Goal: Task Accomplishment & Management: Manage account settings

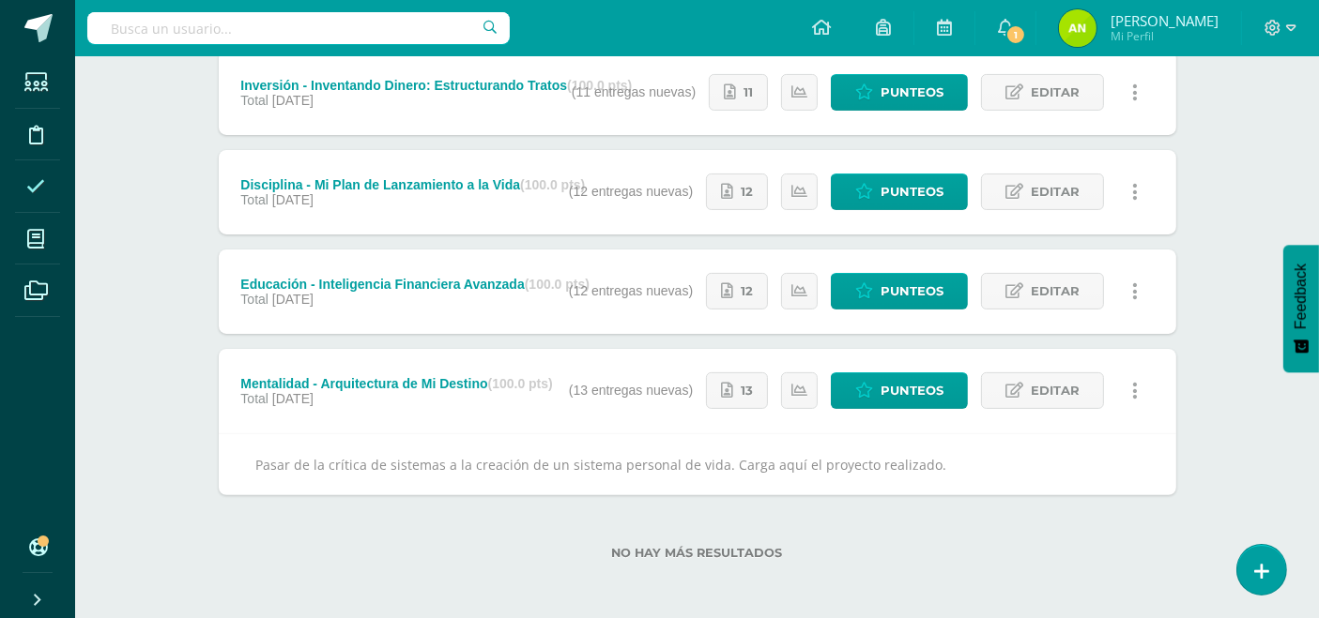
scroll to position [461, 0]
click at [23, 171] on span at bounding box center [36, 186] width 42 height 42
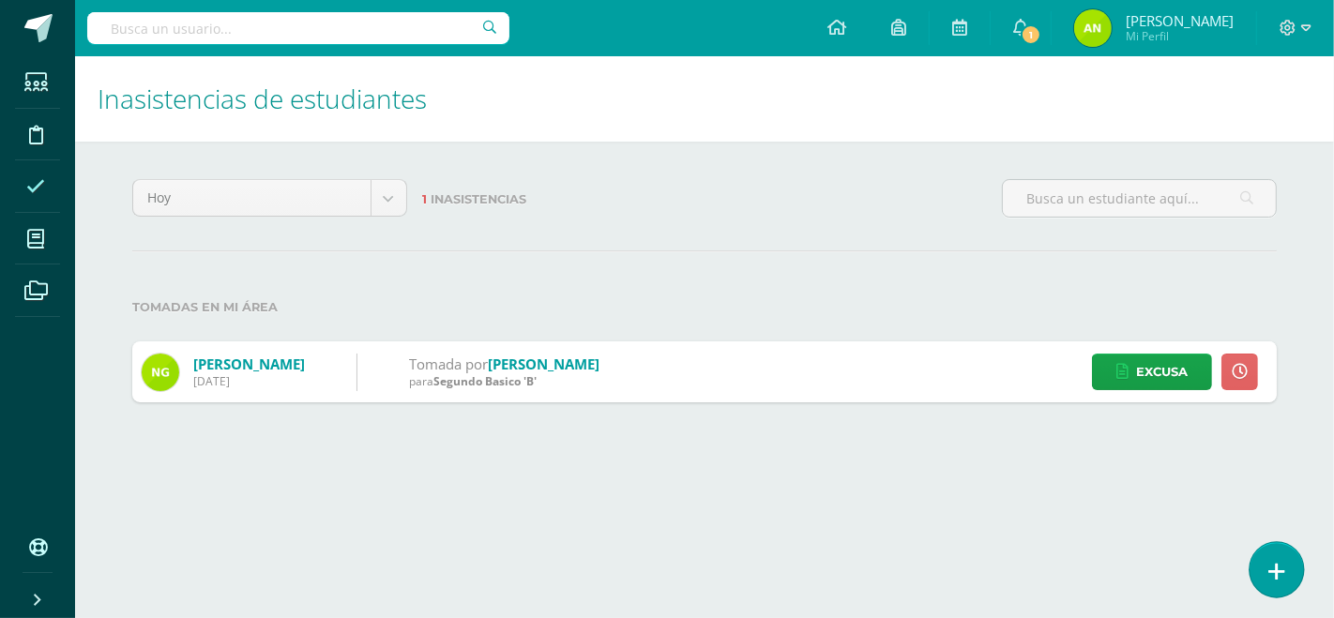
click at [1292, 578] on link at bounding box center [1276, 569] width 53 height 54
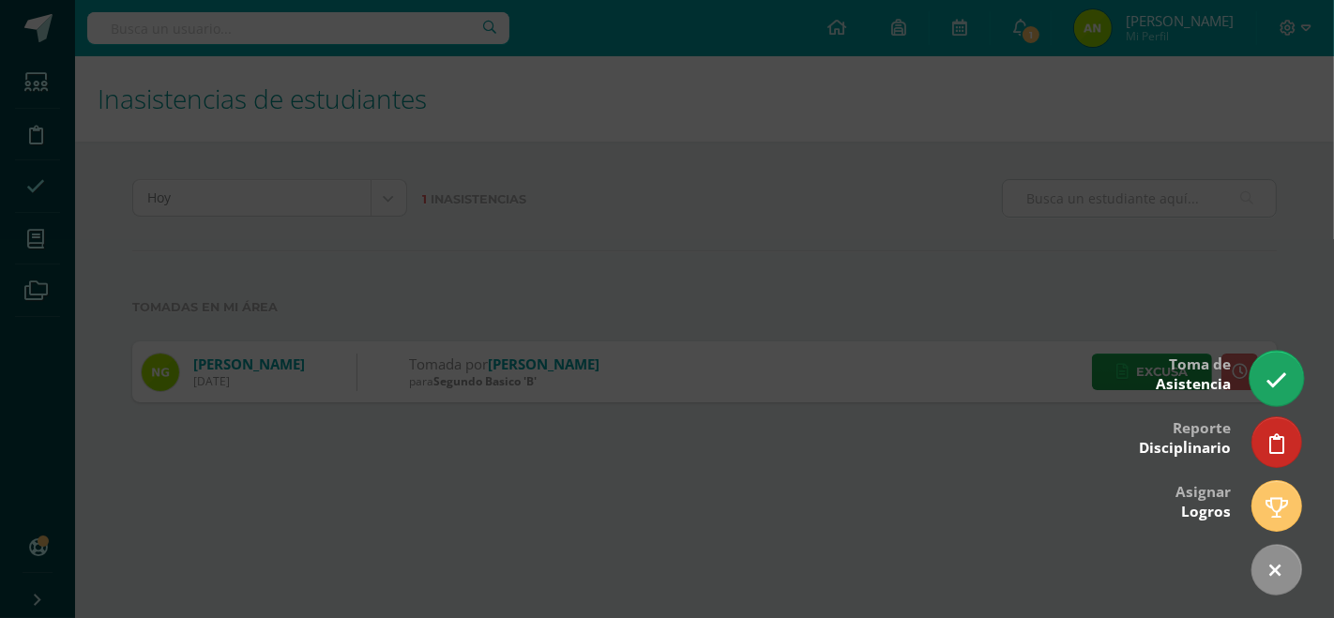
click at [1273, 368] on link at bounding box center [1276, 378] width 53 height 54
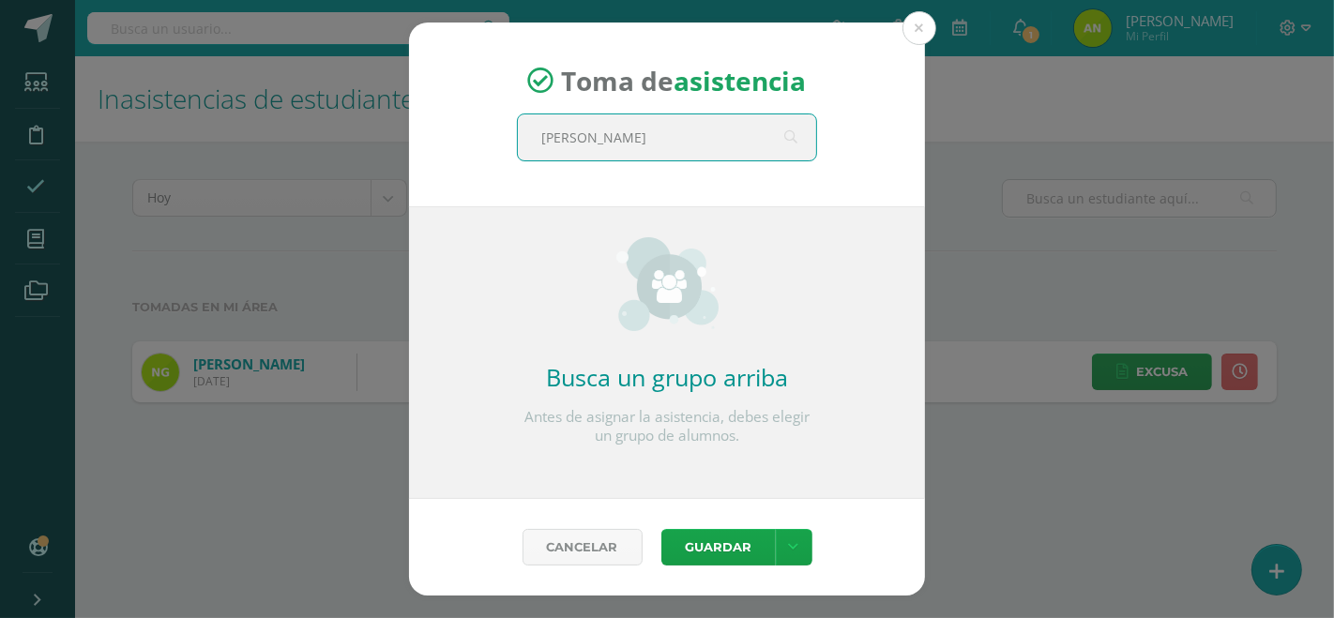
type input "quinto"
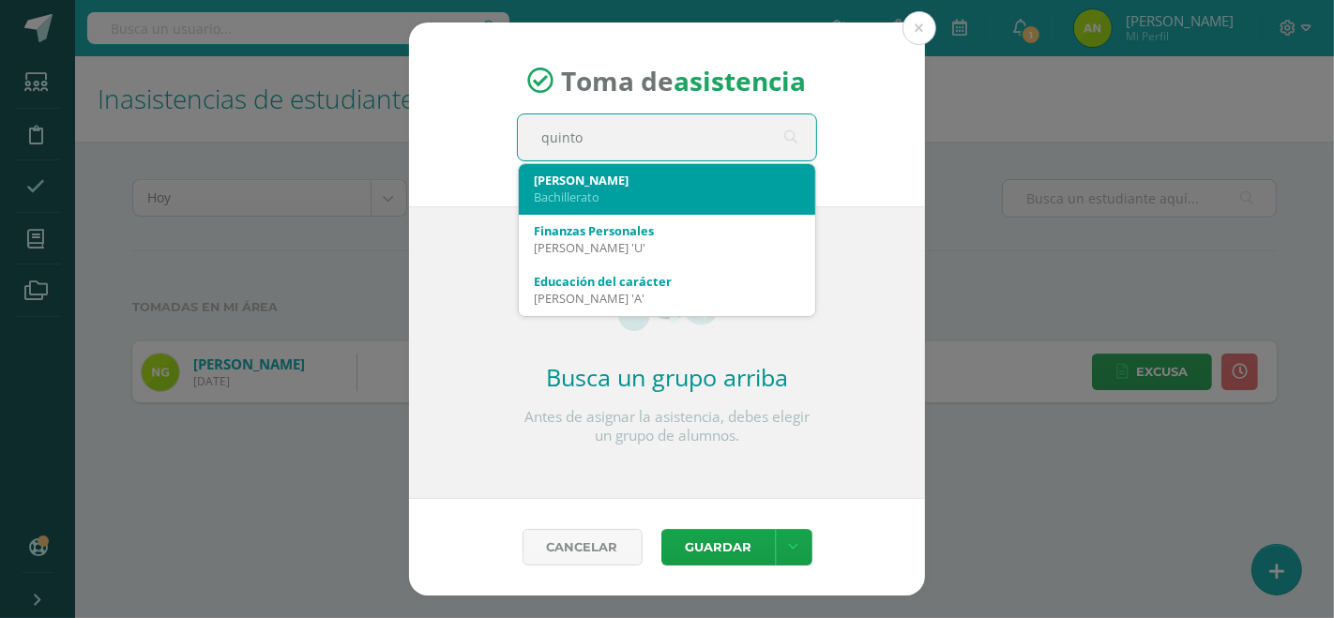
click at [679, 190] on div "Bachillerato" at bounding box center [667, 197] width 267 height 17
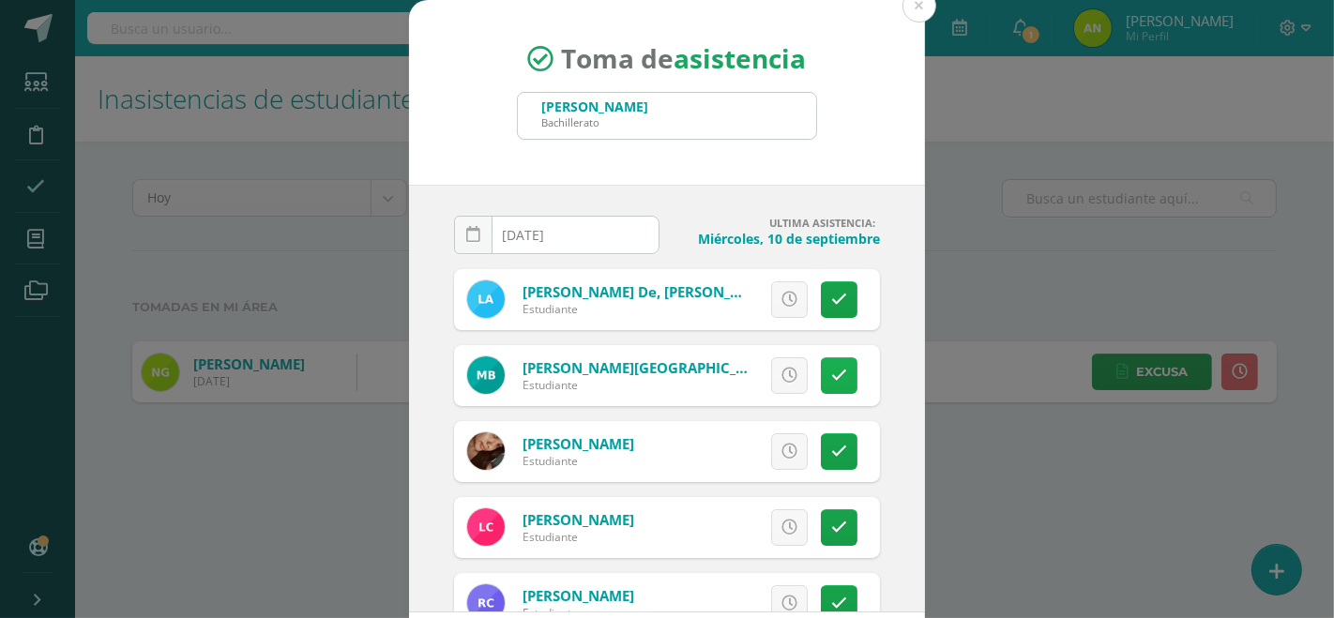
click at [824, 375] on link at bounding box center [839, 376] width 37 height 37
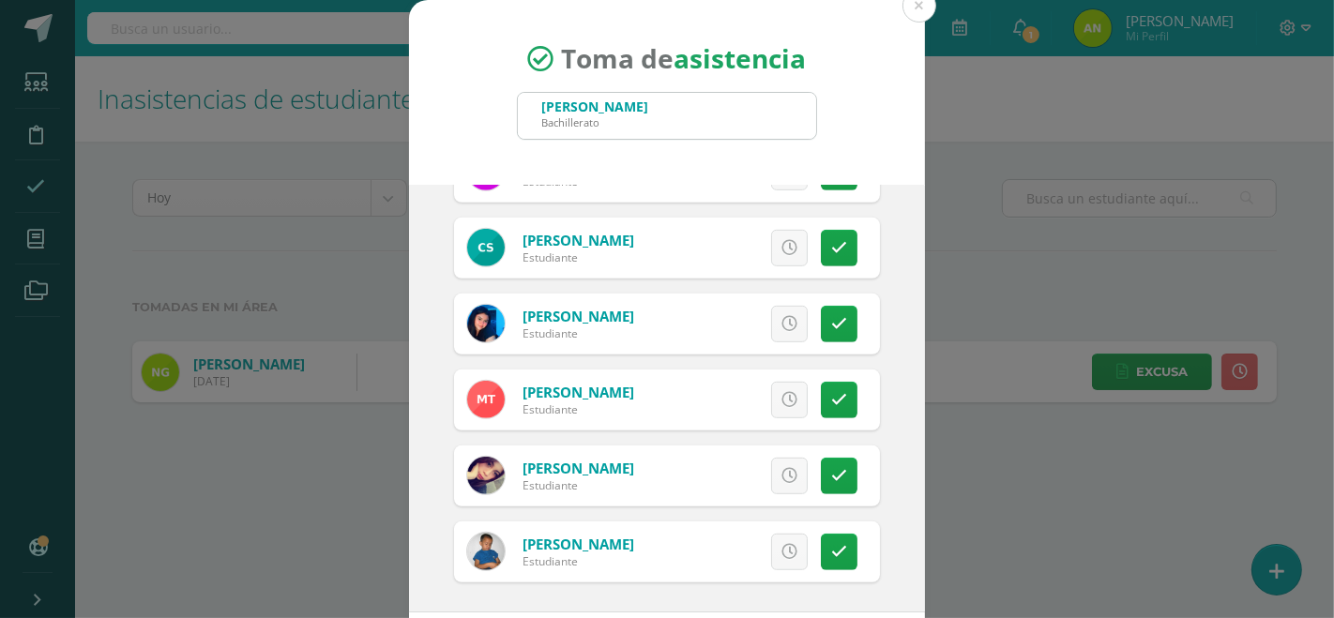
scroll to position [88, 0]
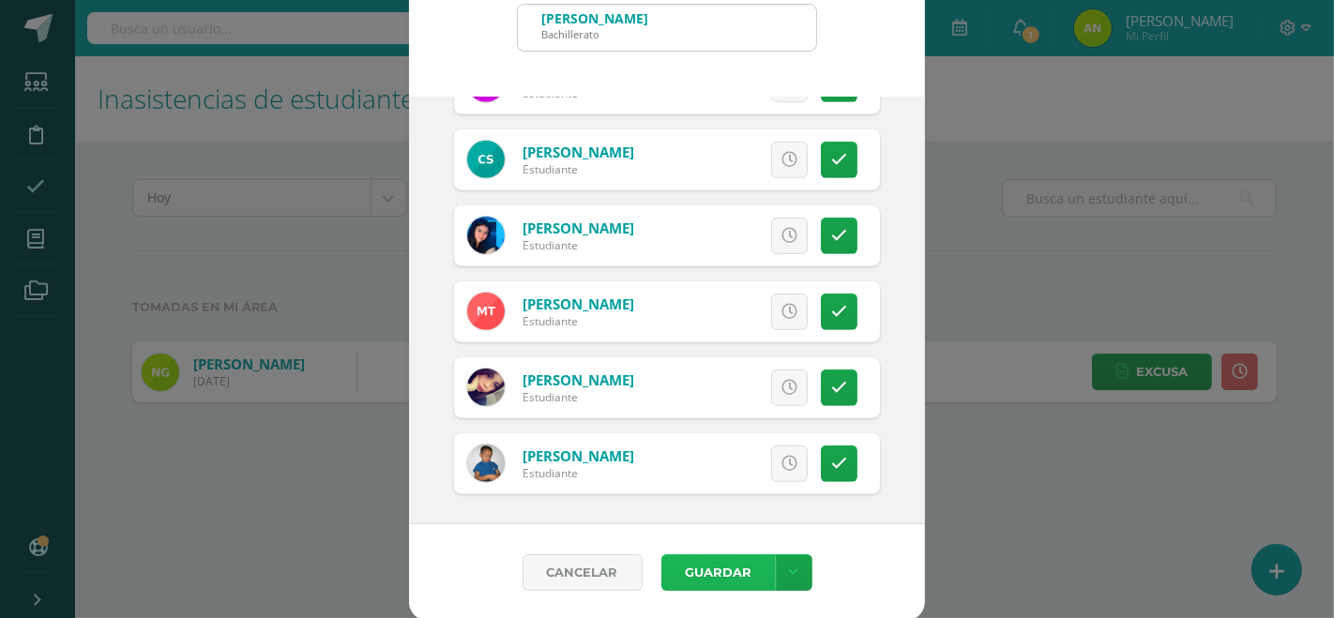
click at [709, 569] on button "Guardar" at bounding box center [719, 573] width 114 height 37
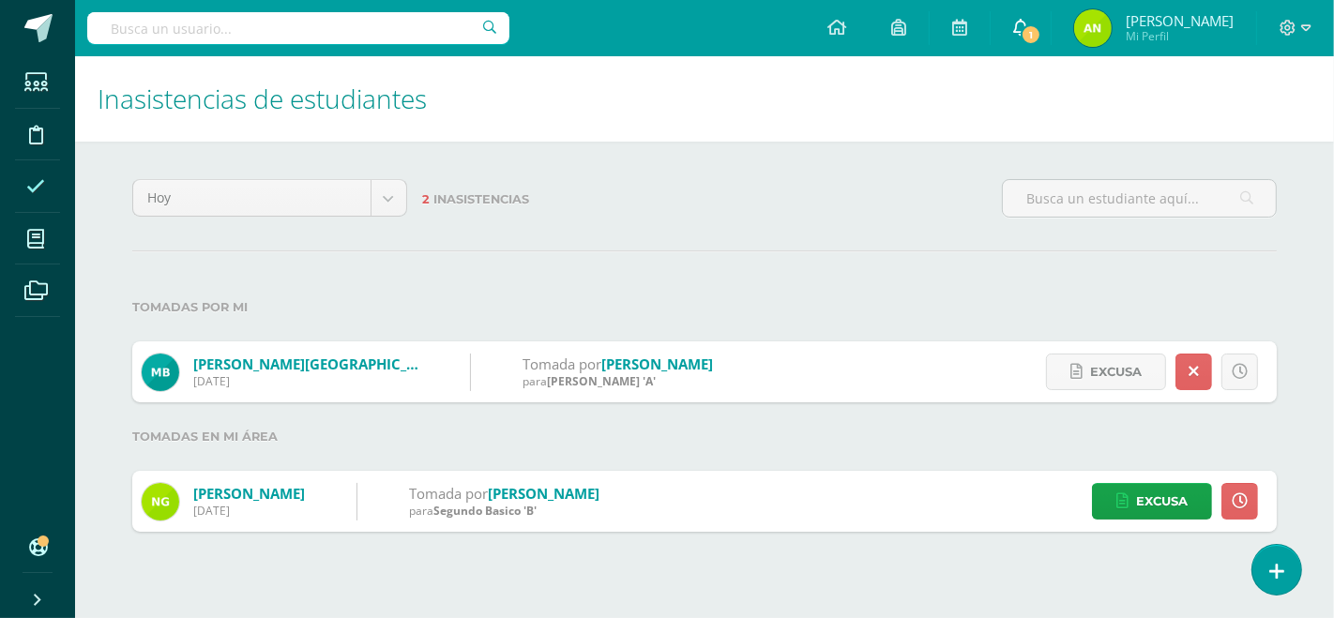
click at [1044, 44] on link "1" at bounding box center [1021, 28] width 60 height 56
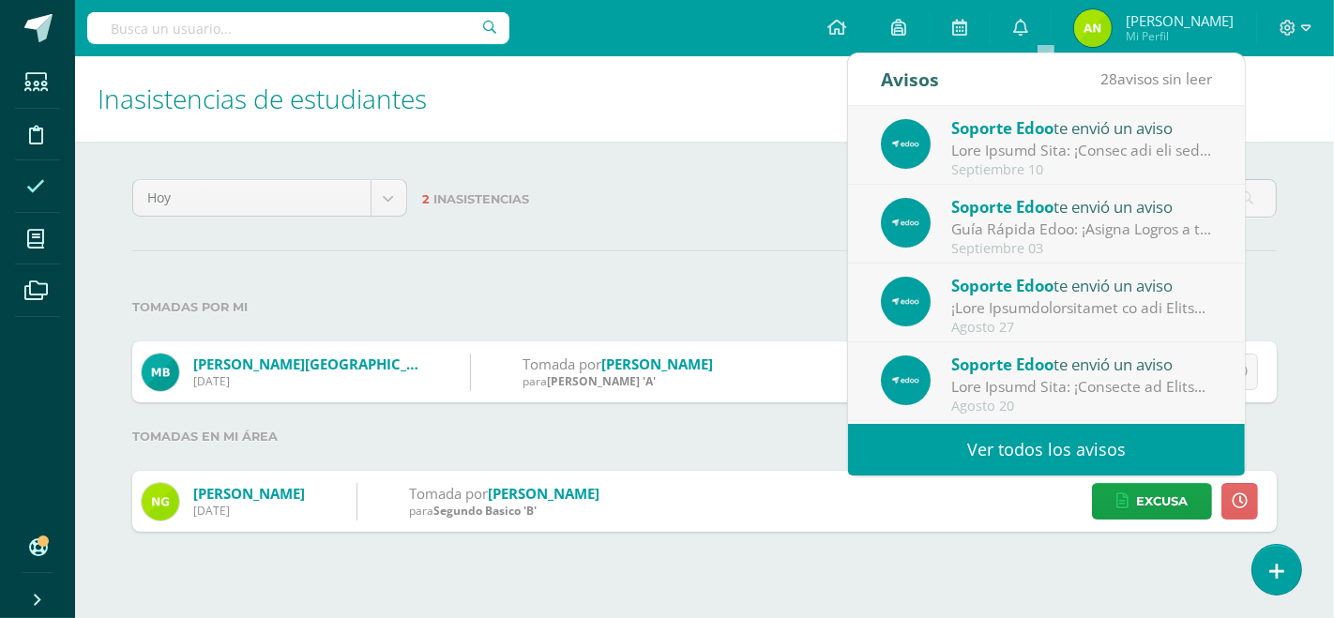
click at [1035, 135] on span "Soporte Edoo" at bounding box center [1003, 128] width 102 height 22
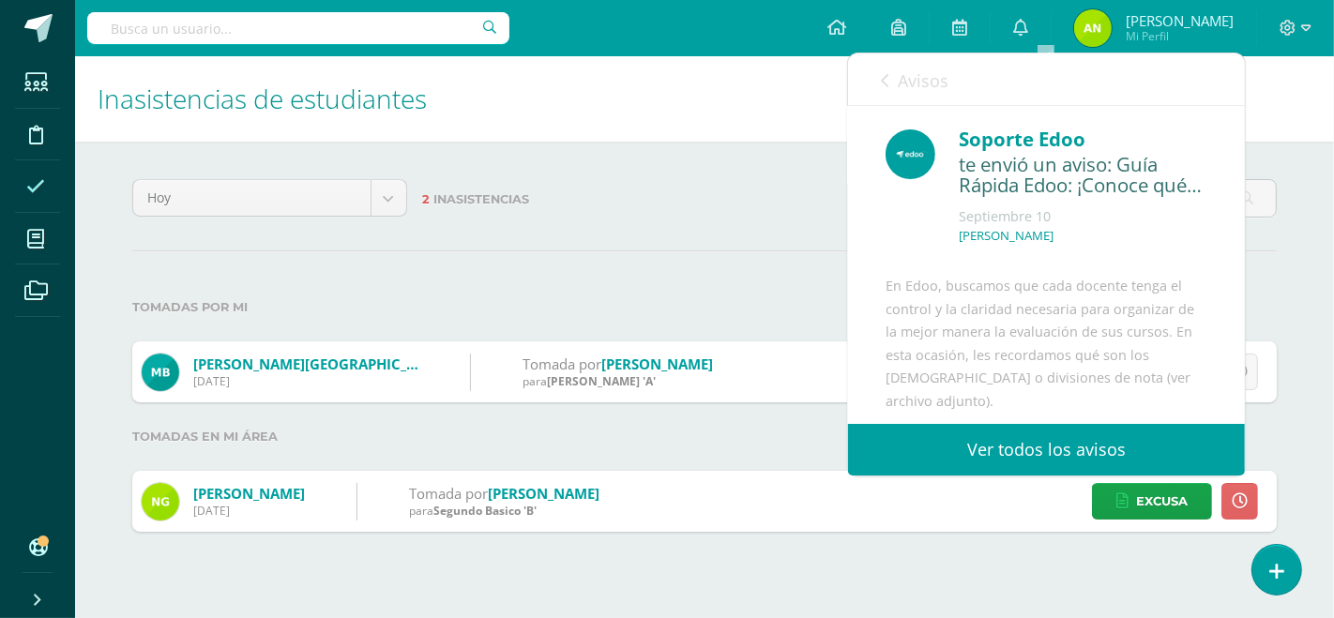
click at [1000, 438] on link "Ver todos los avisos" at bounding box center [1046, 450] width 397 height 52
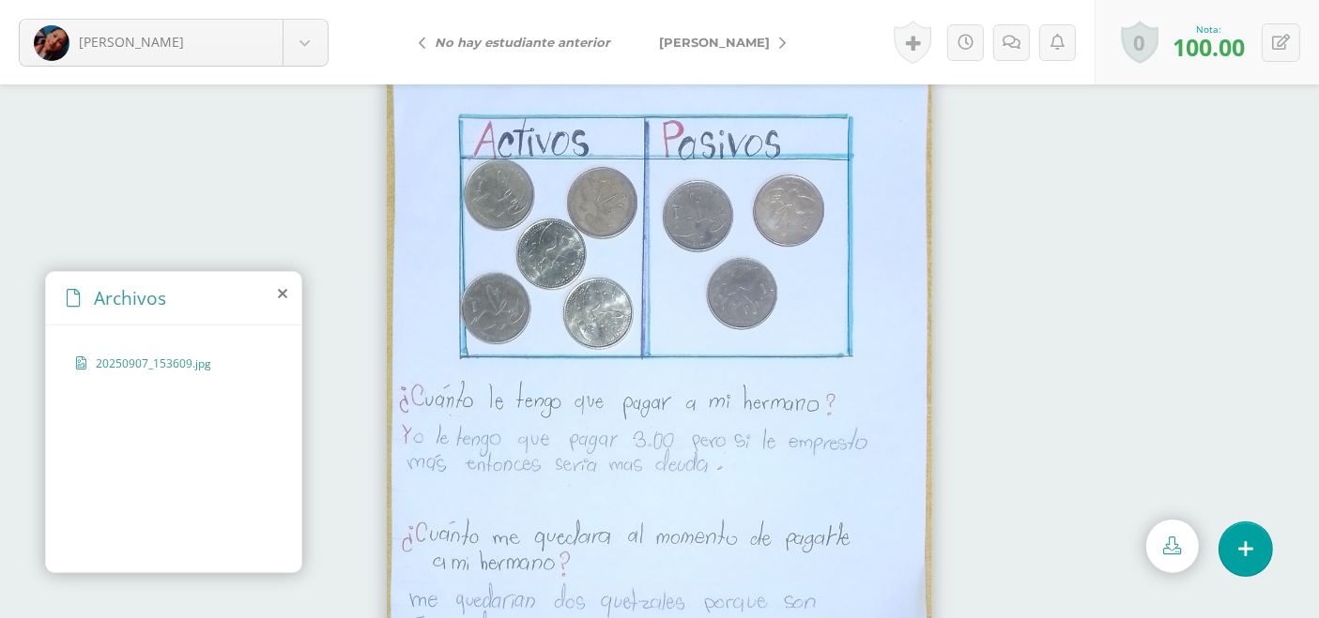
click at [769, 49] on link "[PERSON_NAME]" at bounding box center [717, 42] width 166 height 45
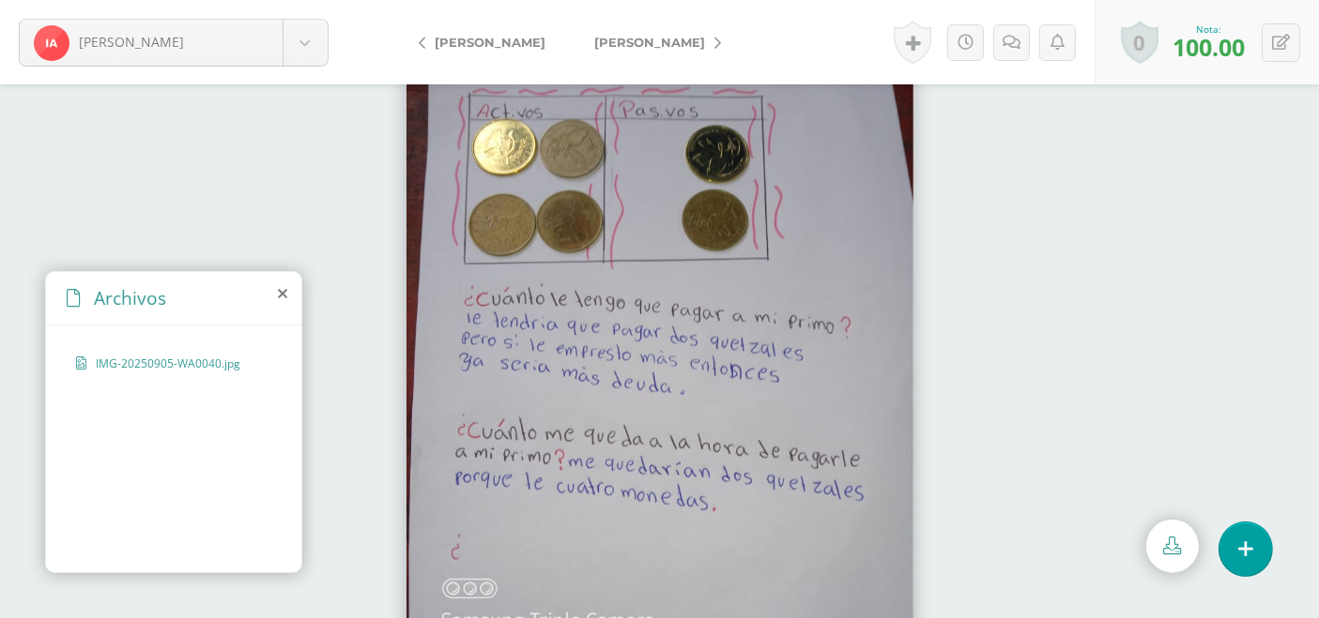
click at [699, 41] on link "[PERSON_NAME]" at bounding box center [653, 42] width 166 height 45
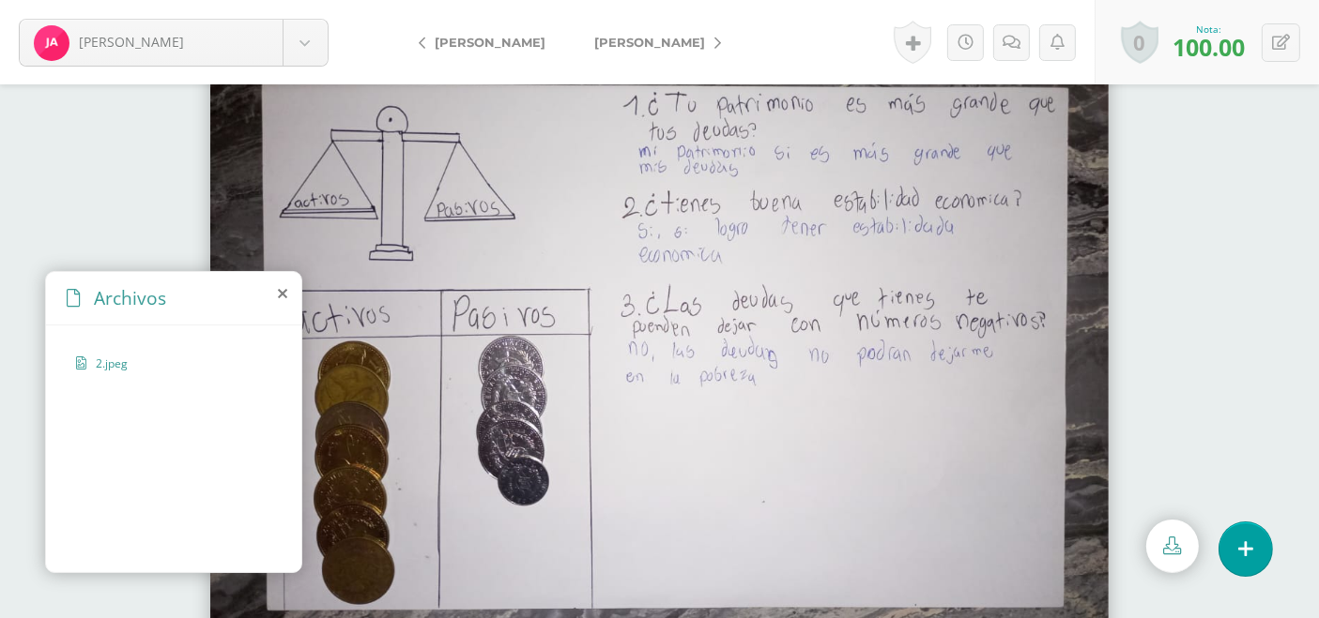
click at [714, 41] on icon at bounding box center [717, 43] width 7 height 13
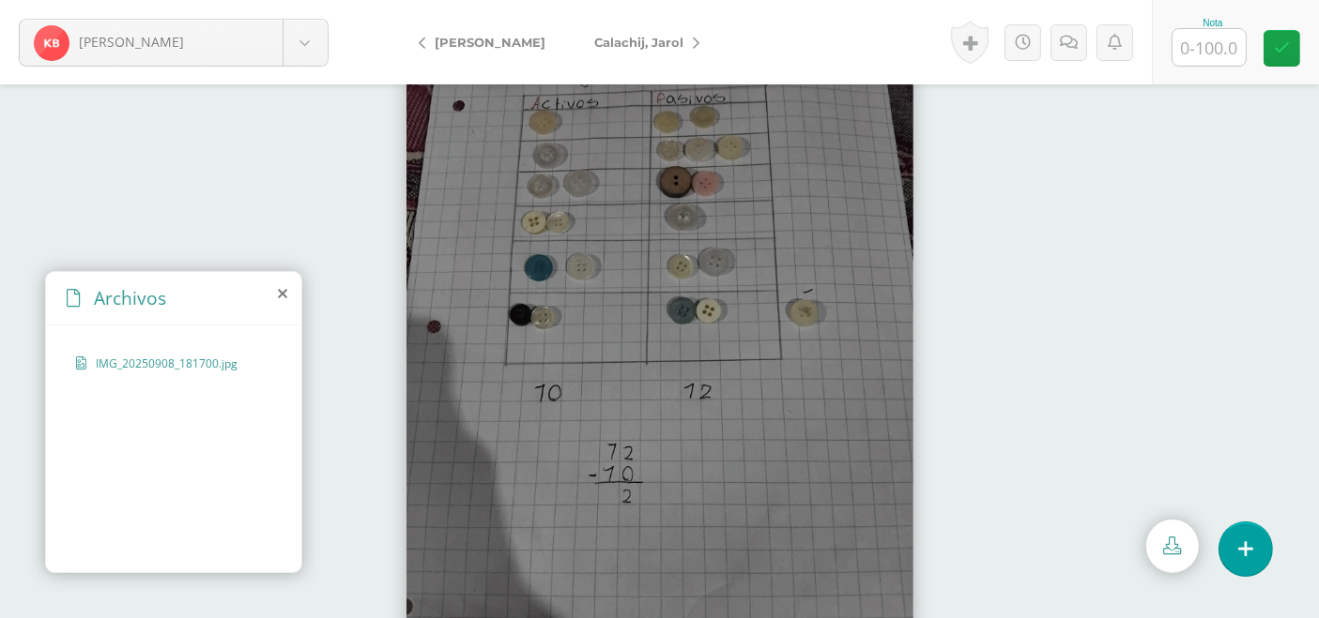
click at [690, 42] on link "Calachij, Jarol" at bounding box center [642, 42] width 145 height 45
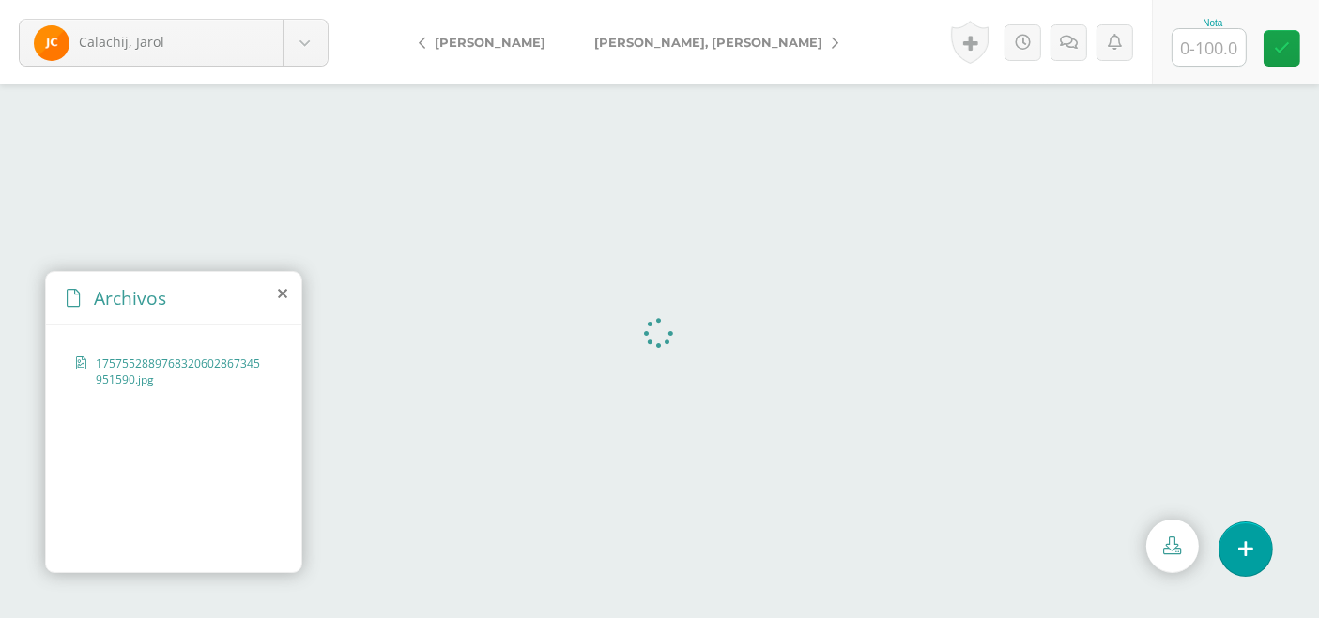
click at [418, 38] on link "[PERSON_NAME]" at bounding box center [487, 42] width 166 height 45
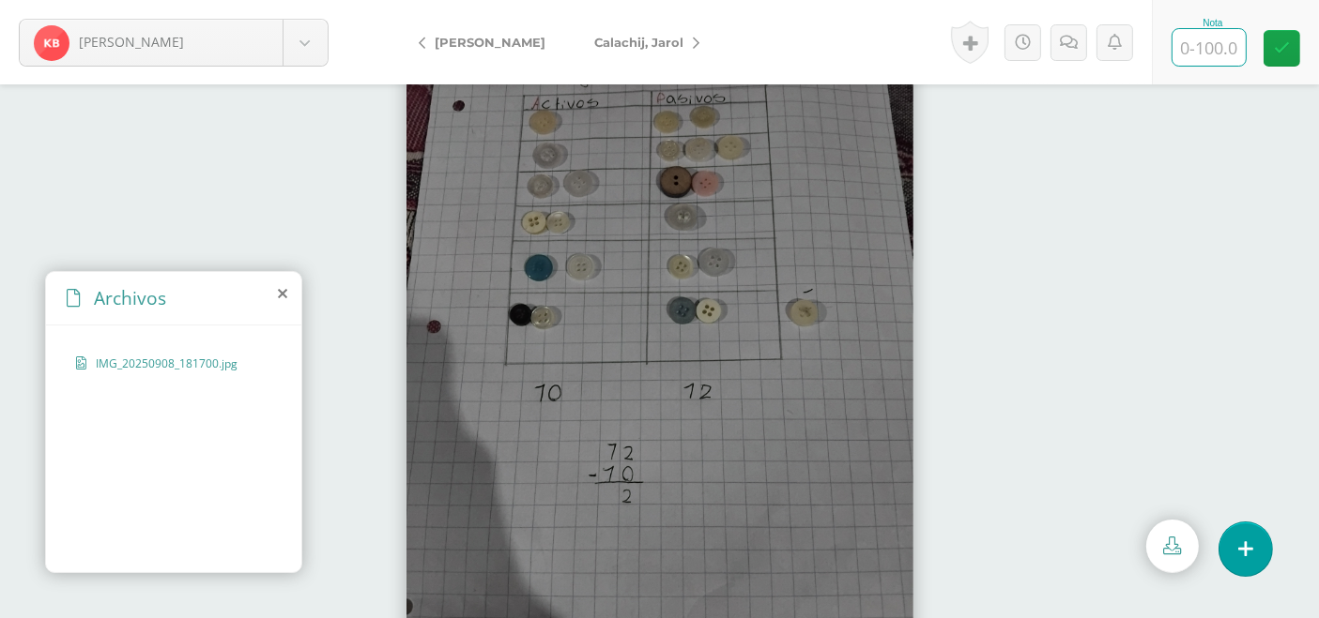
click at [1205, 50] on input "text" at bounding box center [1208, 47] width 73 height 37
type input "100"
click at [693, 47] on icon at bounding box center [696, 43] width 7 height 13
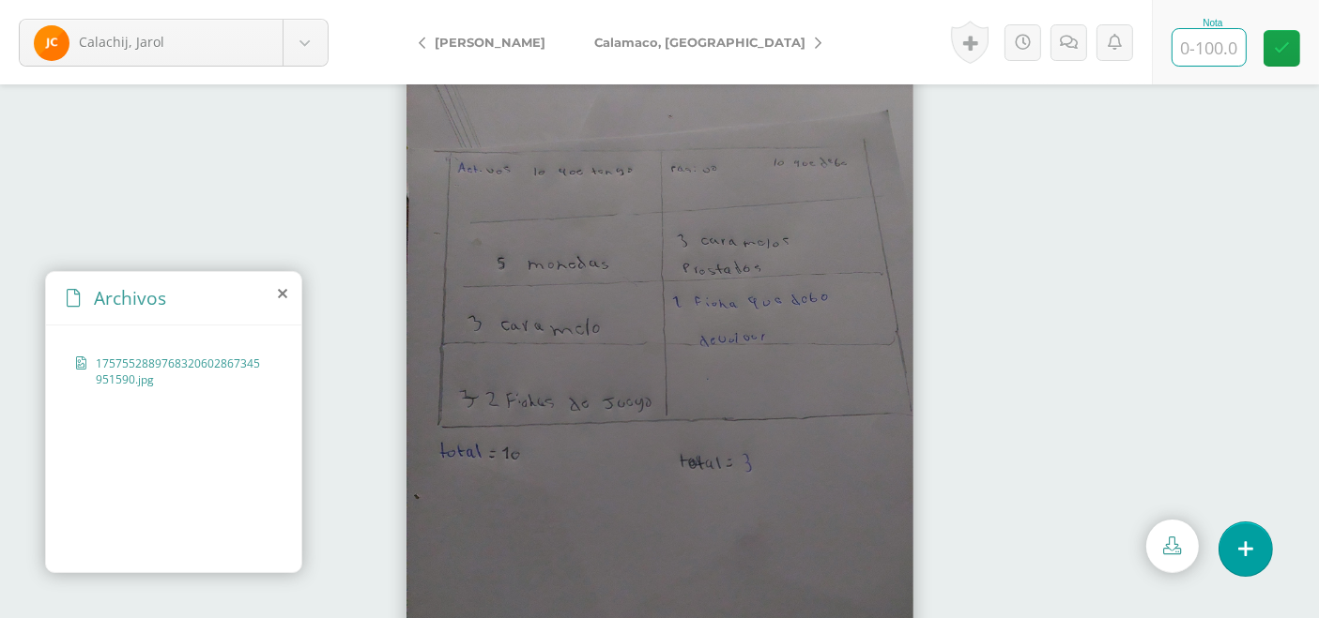
click at [1210, 42] on input "text" at bounding box center [1208, 47] width 73 height 37
type input "90"
click at [729, 41] on link "Calamaco, [PERSON_NAME]" at bounding box center [703, 42] width 267 height 45
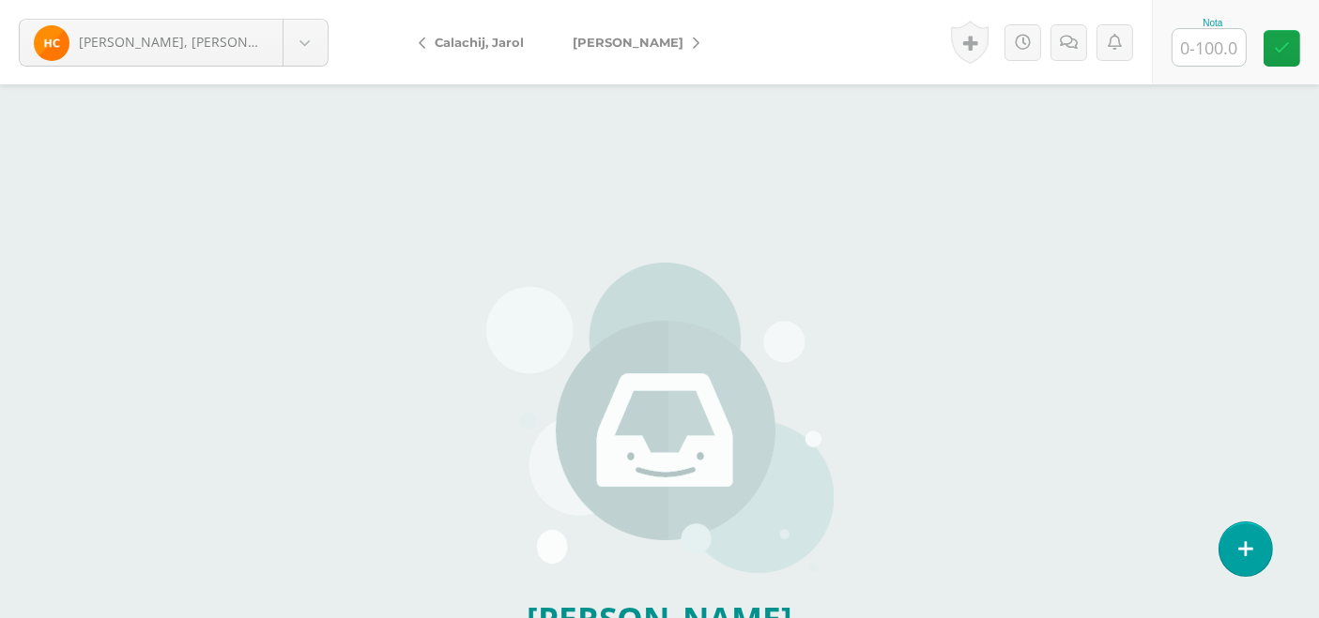
click at [680, 50] on link "[PERSON_NAME]" at bounding box center [631, 42] width 166 height 45
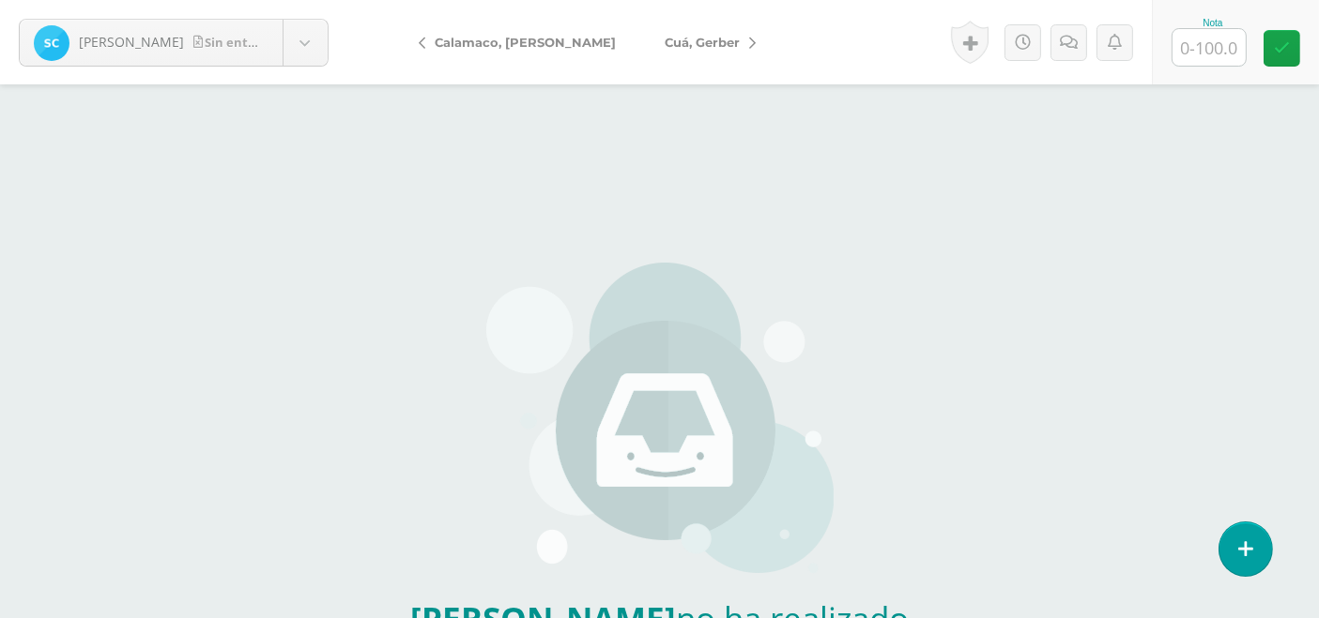
click at [749, 40] on icon at bounding box center [752, 43] width 7 height 13
click at [678, 41] on link "Cuxún, Jasmyn" at bounding box center [646, 42] width 153 height 45
click at [678, 41] on link "de Mata, Jenifer" at bounding box center [613, 42] width 158 height 45
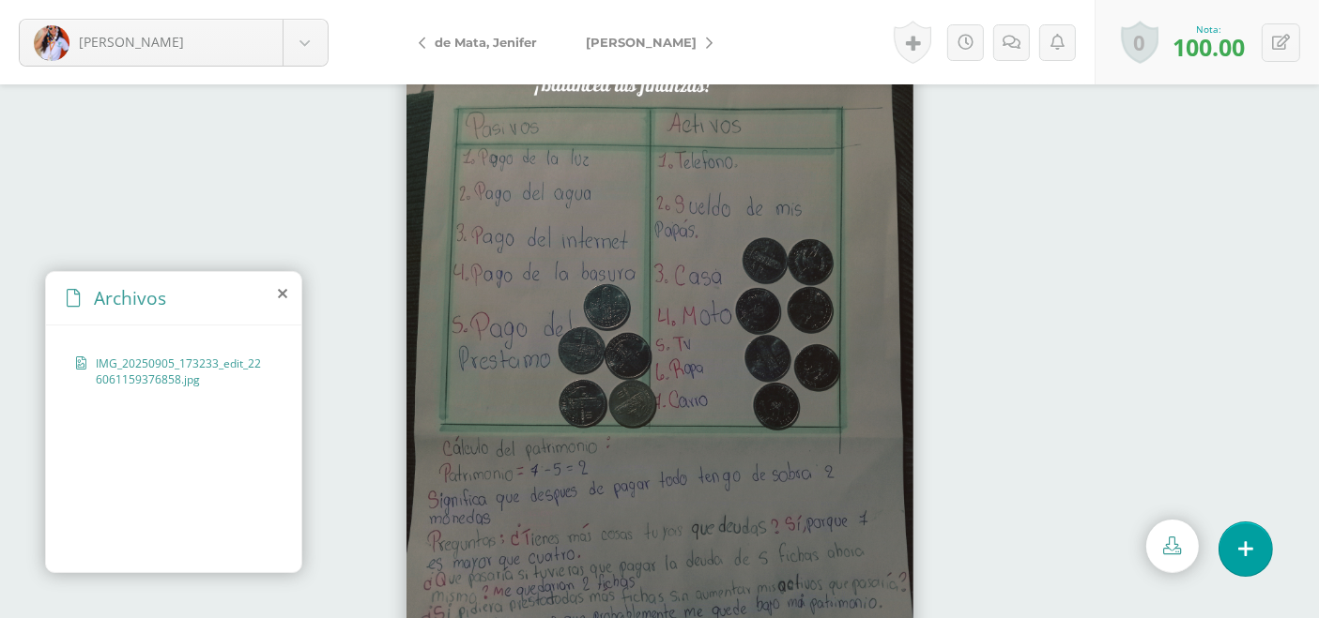
click at [690, 43] on link "[PERSON_NAME]" at bounding box center [644, 42] width 166 height 45
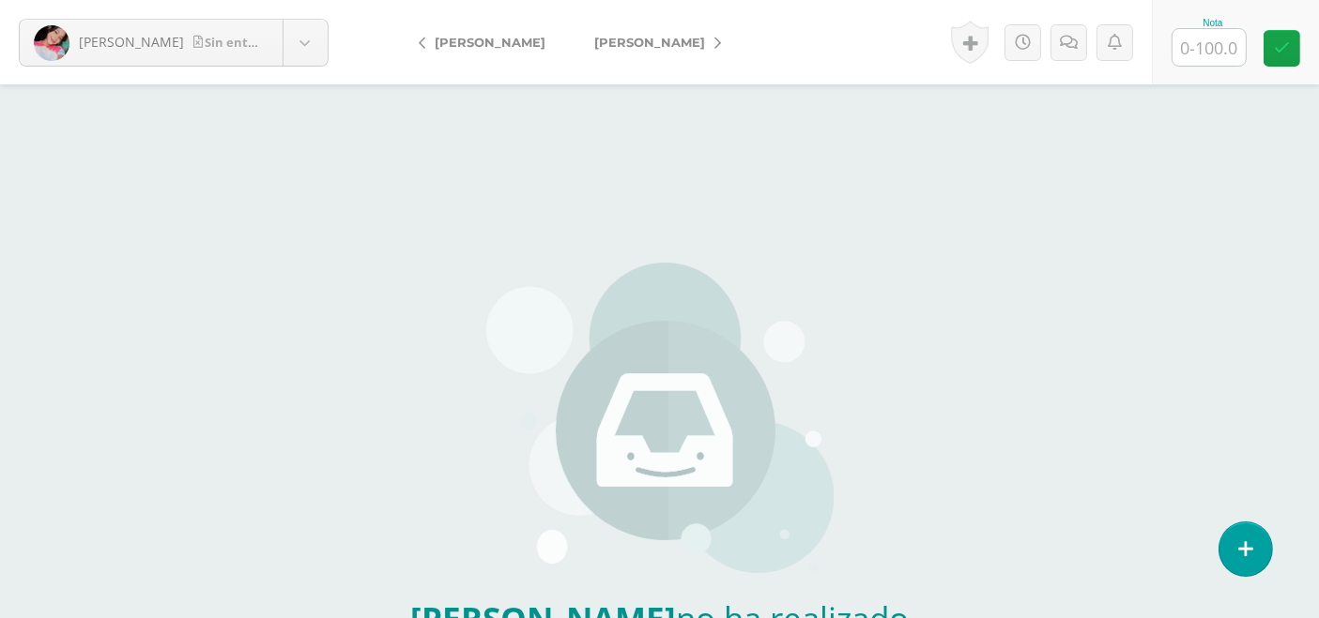
click at [690, 43] on link "[PERSON_NAME]" at bounding box center [653, 42] width 166 height 45
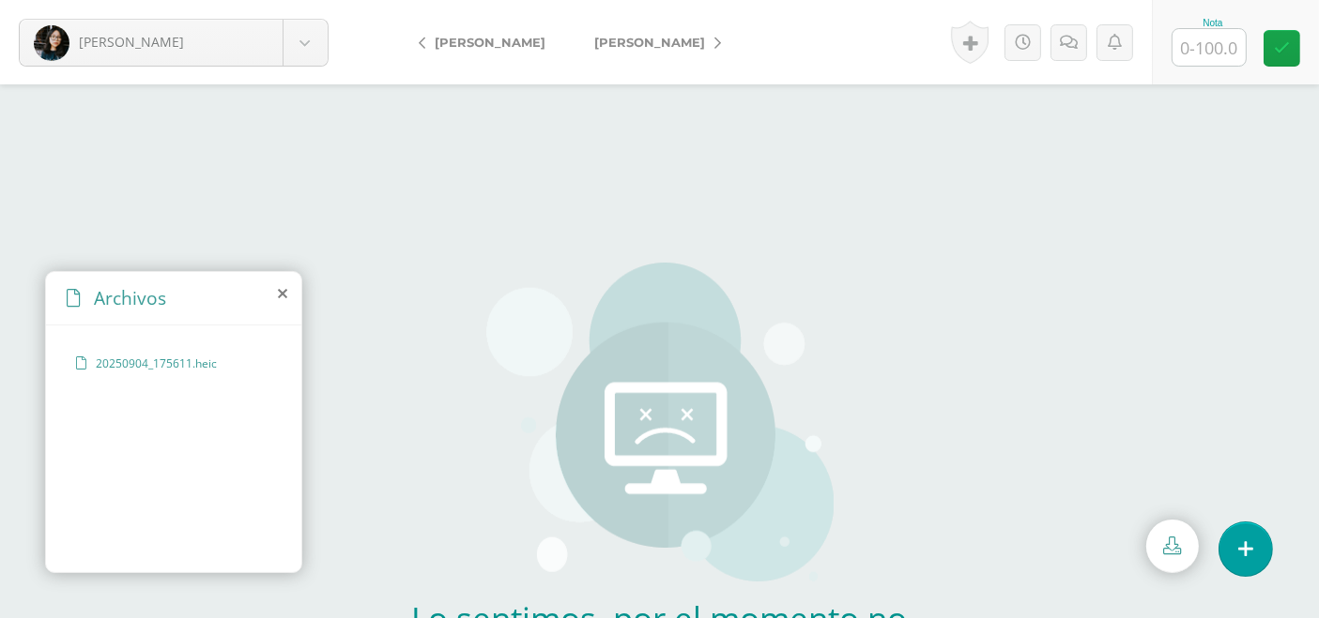
click at [137, 363] on span "20250904_175611.heic" at bounding box center [173, 364] width 154 height 16
